Goal: Task Accomplishment & Management: Use online tool/utility

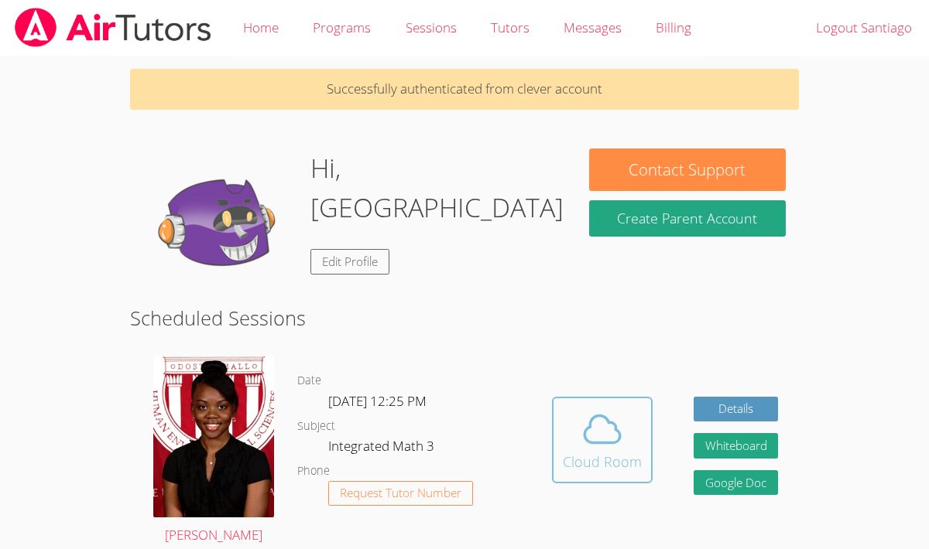
drag, startPoint x: 554, startPoint y: 432, endPoint x: 639, endPoint y: 482, distance: 98.9
click at [642, 484] on link "Cloud Room" at bounding box center [602, 446] width 101 height 98
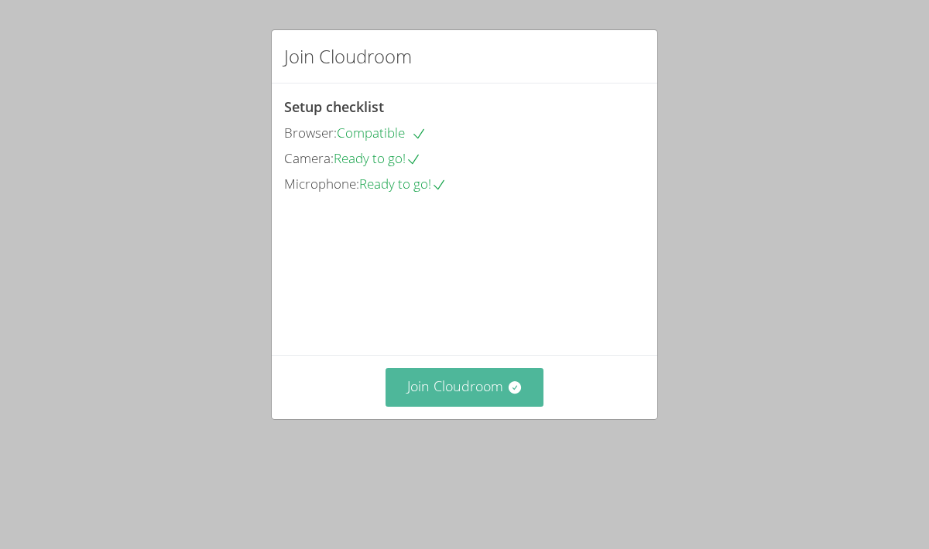
click at [453, 406] on button "Join Cloudroom" at bounding box center [464, 387] width 159 height 38
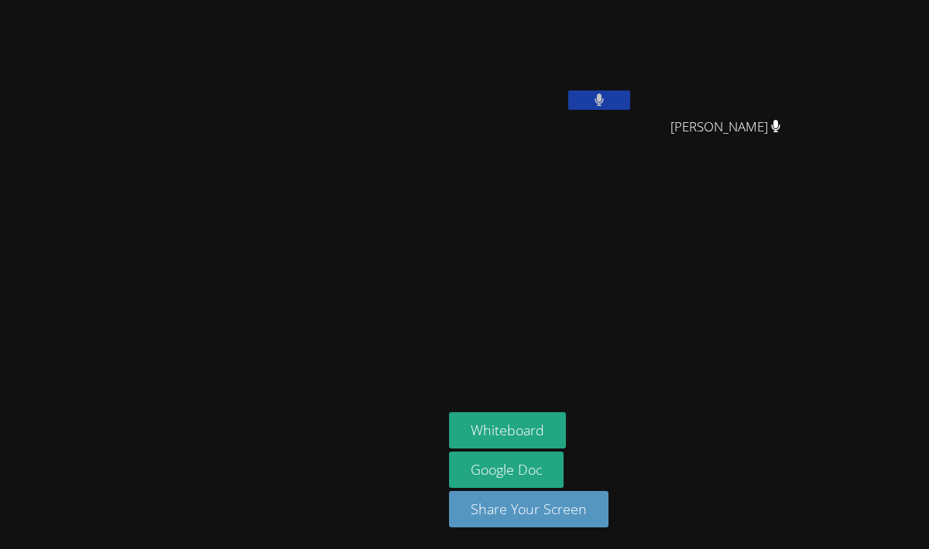
click at [604, 95] on icon at bounding box center [598, 100] width 9 height 13
click at [607, 102] on icon at bounding box center [598, 100] width 16 height 13
click at [604, 102] on icon at bounding box center [599, 100] width 10 height 13
click at [607, 102] on icon at bounding box center [598, 100] width 16 height 13
click at [604, 102] on icon at bounding box center [599, 100] width 10 height 13
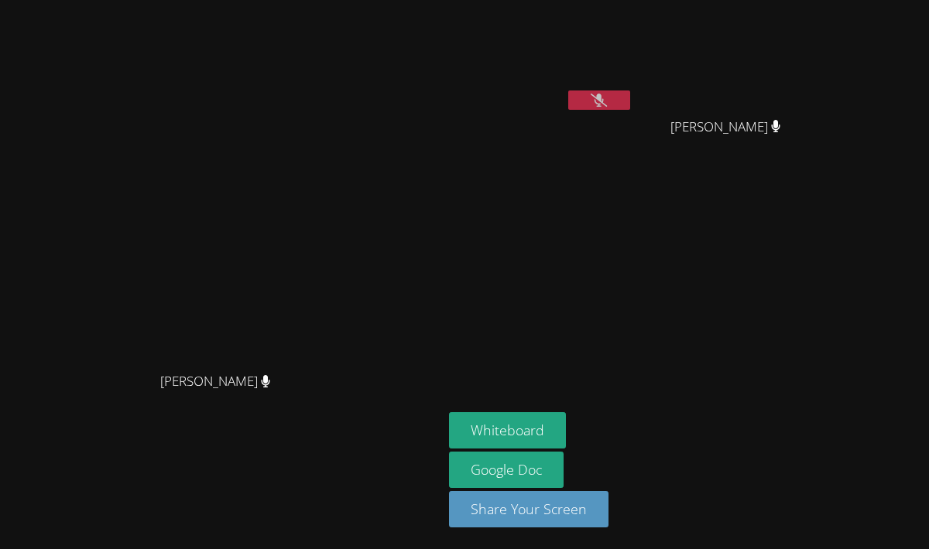
click at [607, 102] on icon at bounding box center [598, 100] width 16 height 13
